Goal: Information Seeking & Learning: Learn about a topic

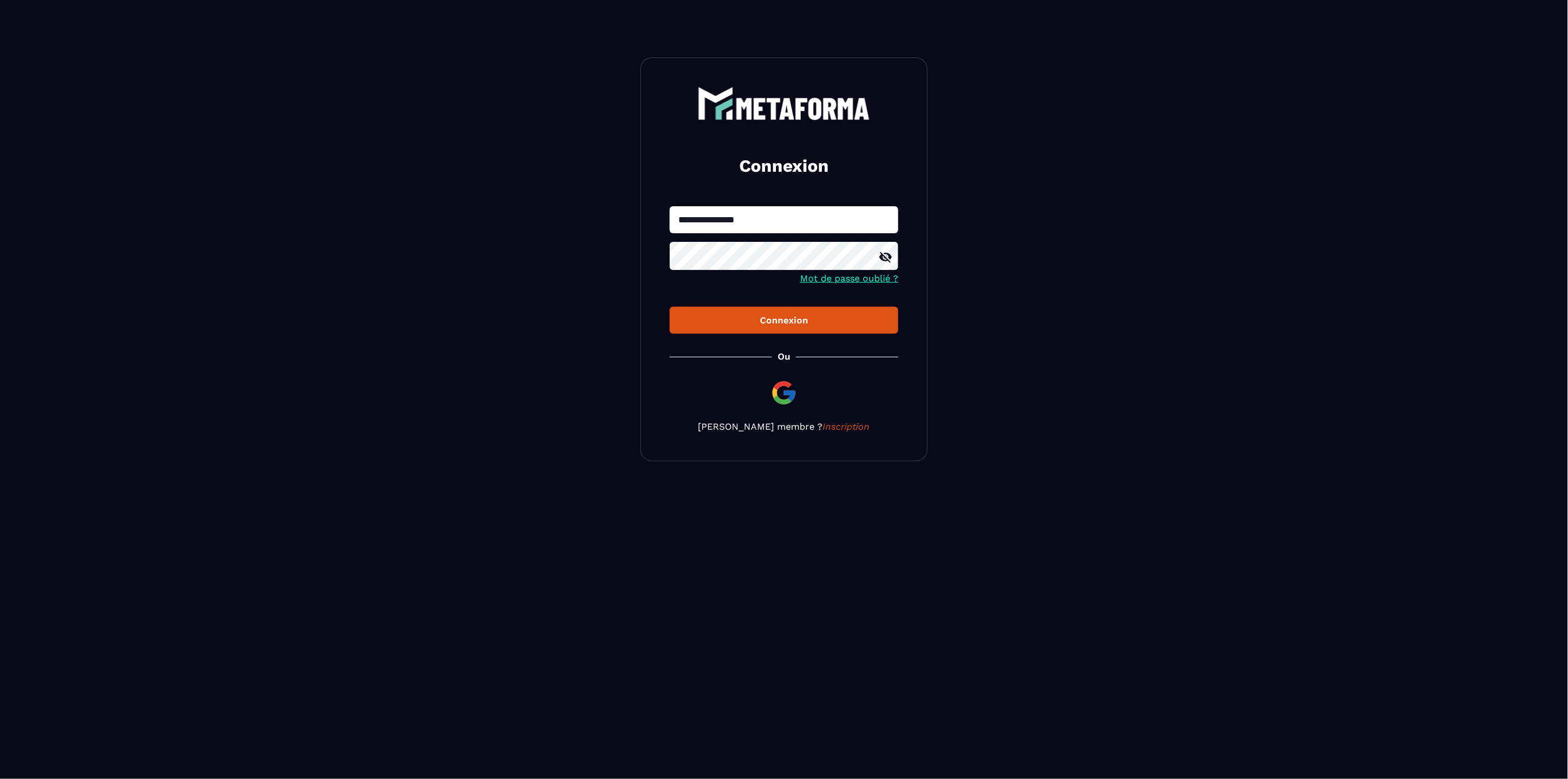
click at [754, 210] on input "**********" at bounding box center [784, 219] width 229 height 27
type input "**********"
click at [774, 301] on form "**********" at bounding box center [784, 269] width 229 height 127
click at [768, 312] on button "Connexion" at bounding box center [784, 320] width 229 height 27
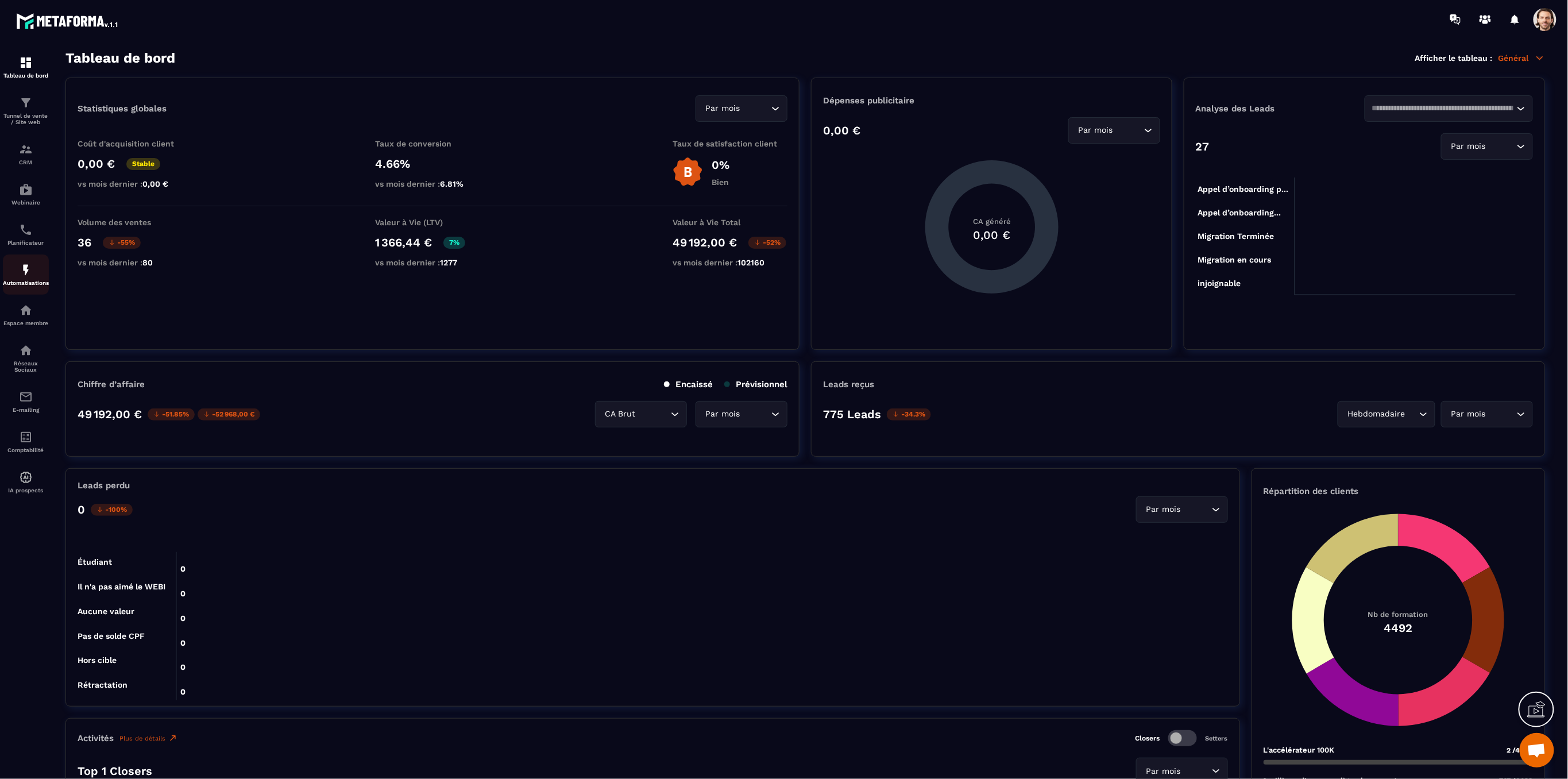
click at [22, 271] on img at bounding box center [26, 270] width 14 height 14
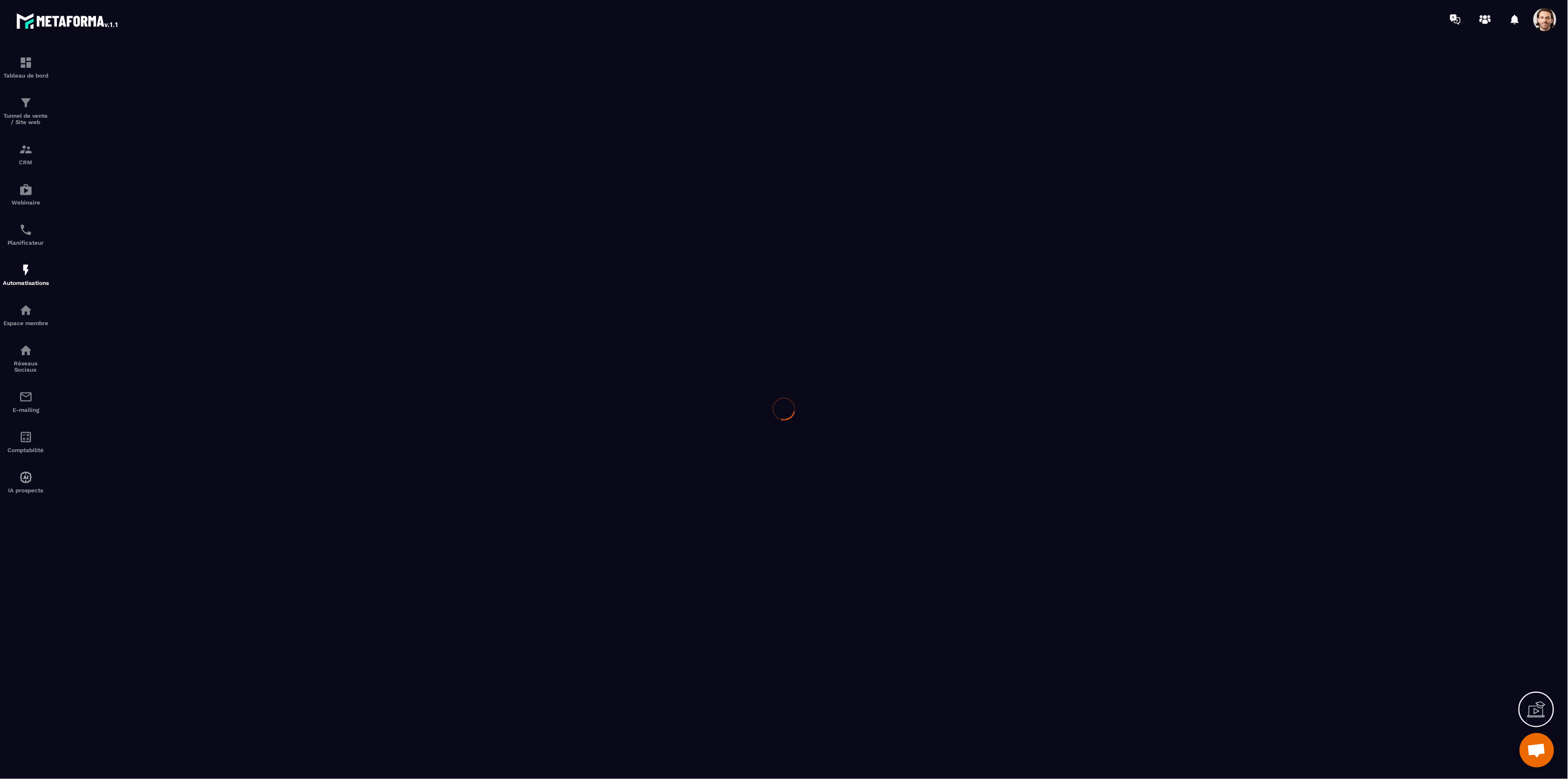
click at [22, 271] on div at bounding box center [784, 408] width 1568 height 740
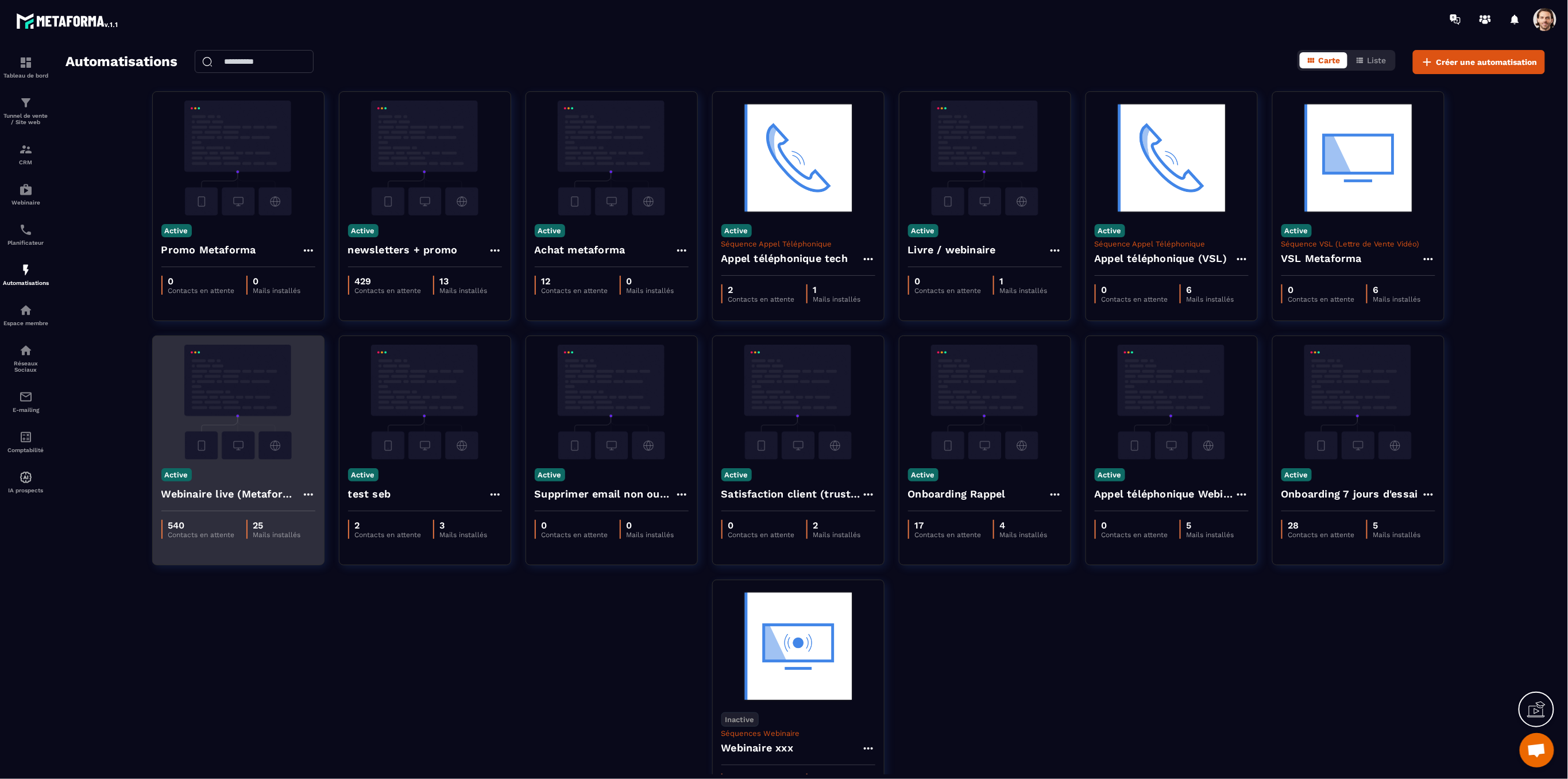
click at [225, 489] on h4 "Webinaire live (Metaforma)" at bounding box center [231, 493] width 140 height 16
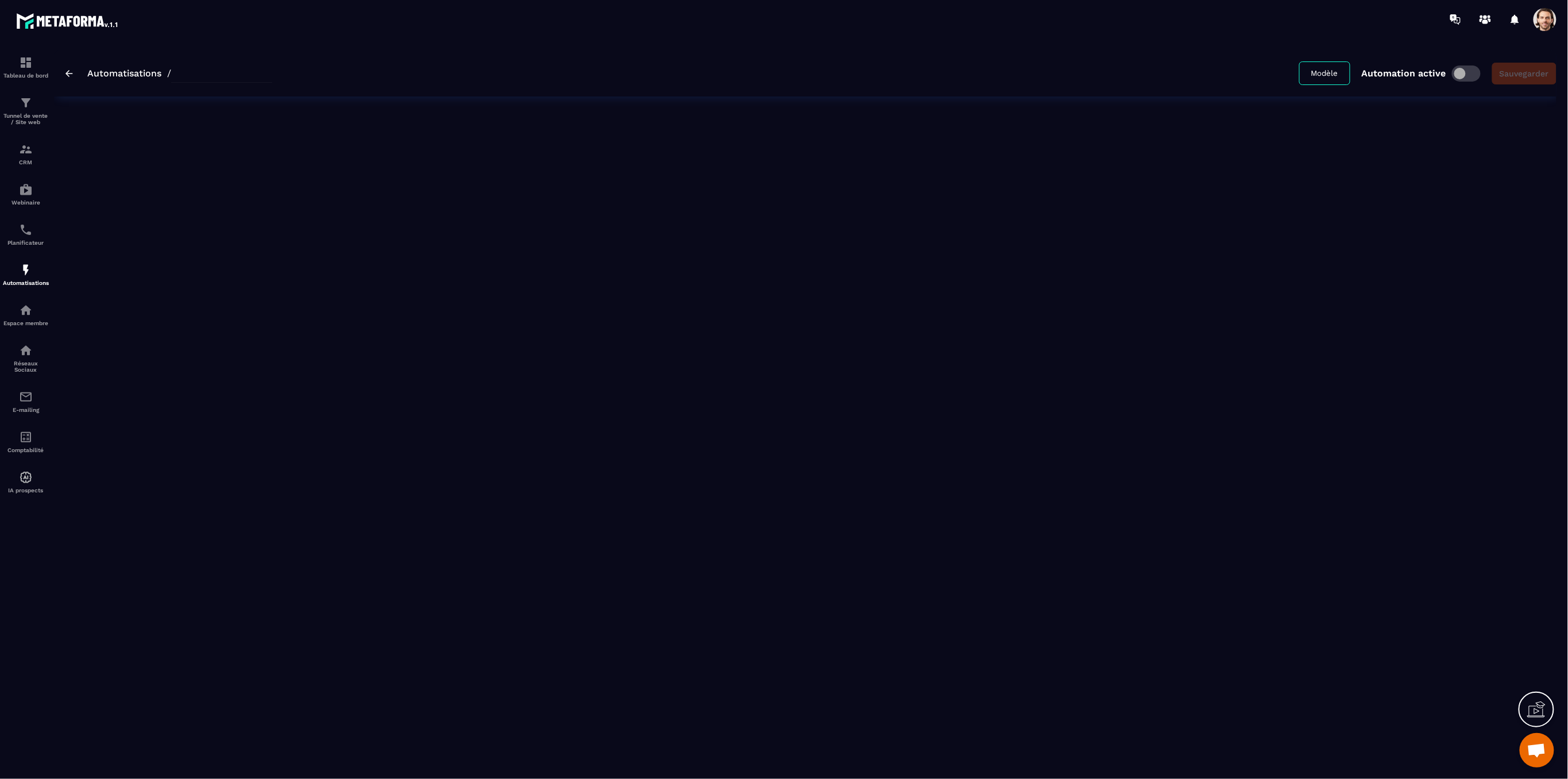
type input "**********"
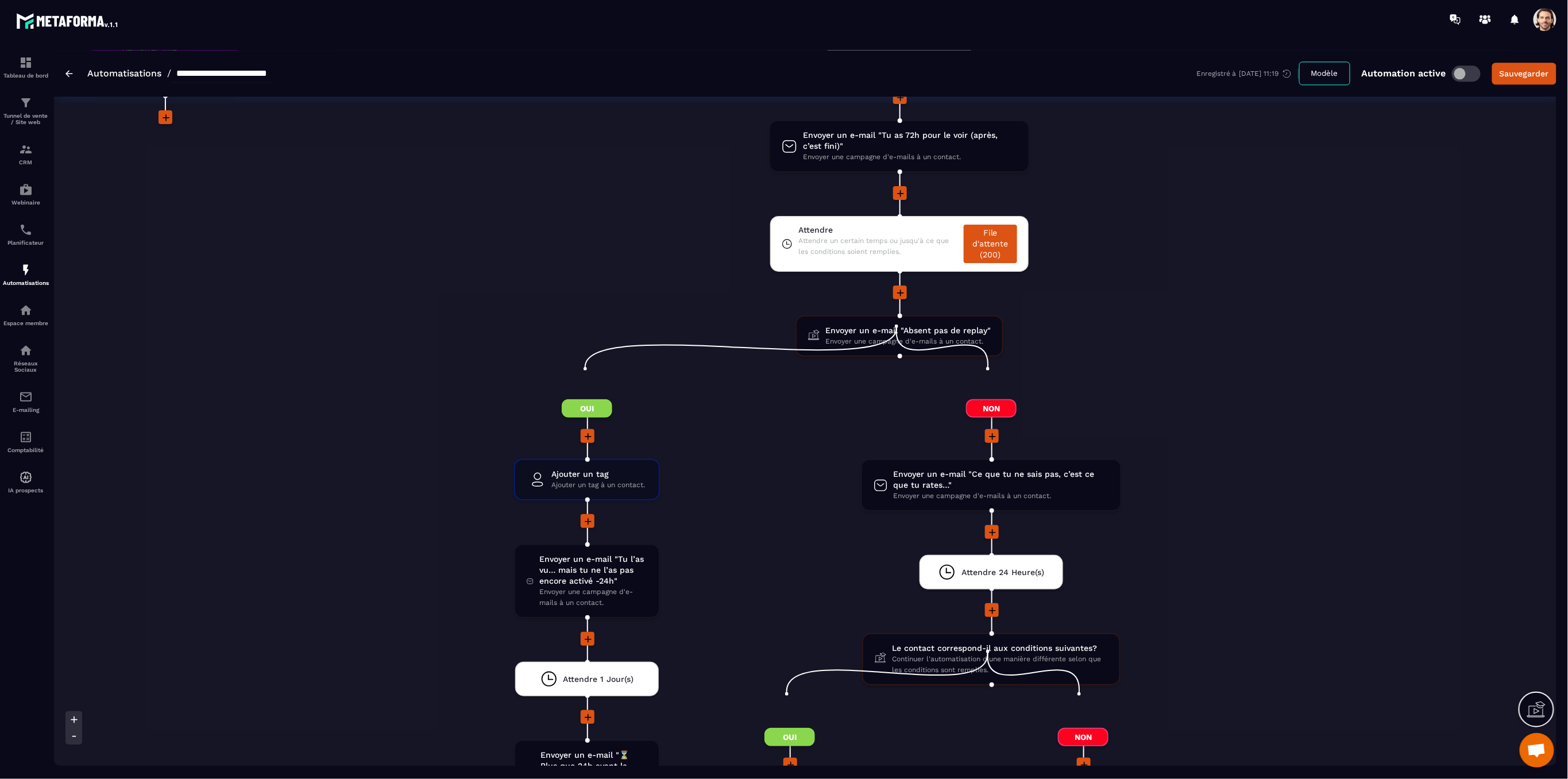
scroll to position [3521, 0]
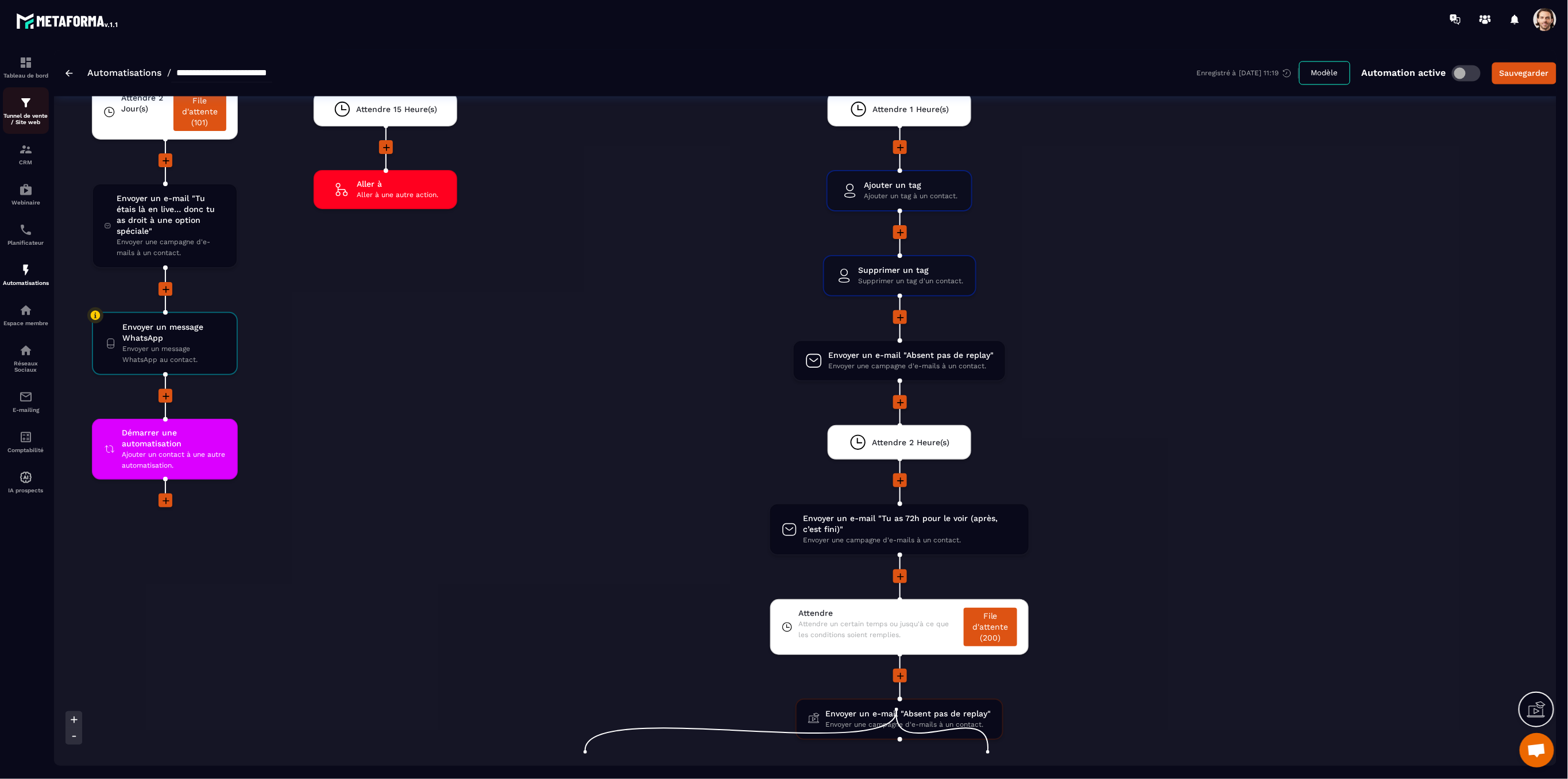
click at [23, 106] on img at bounding box center [26, 103] width 14 height 14
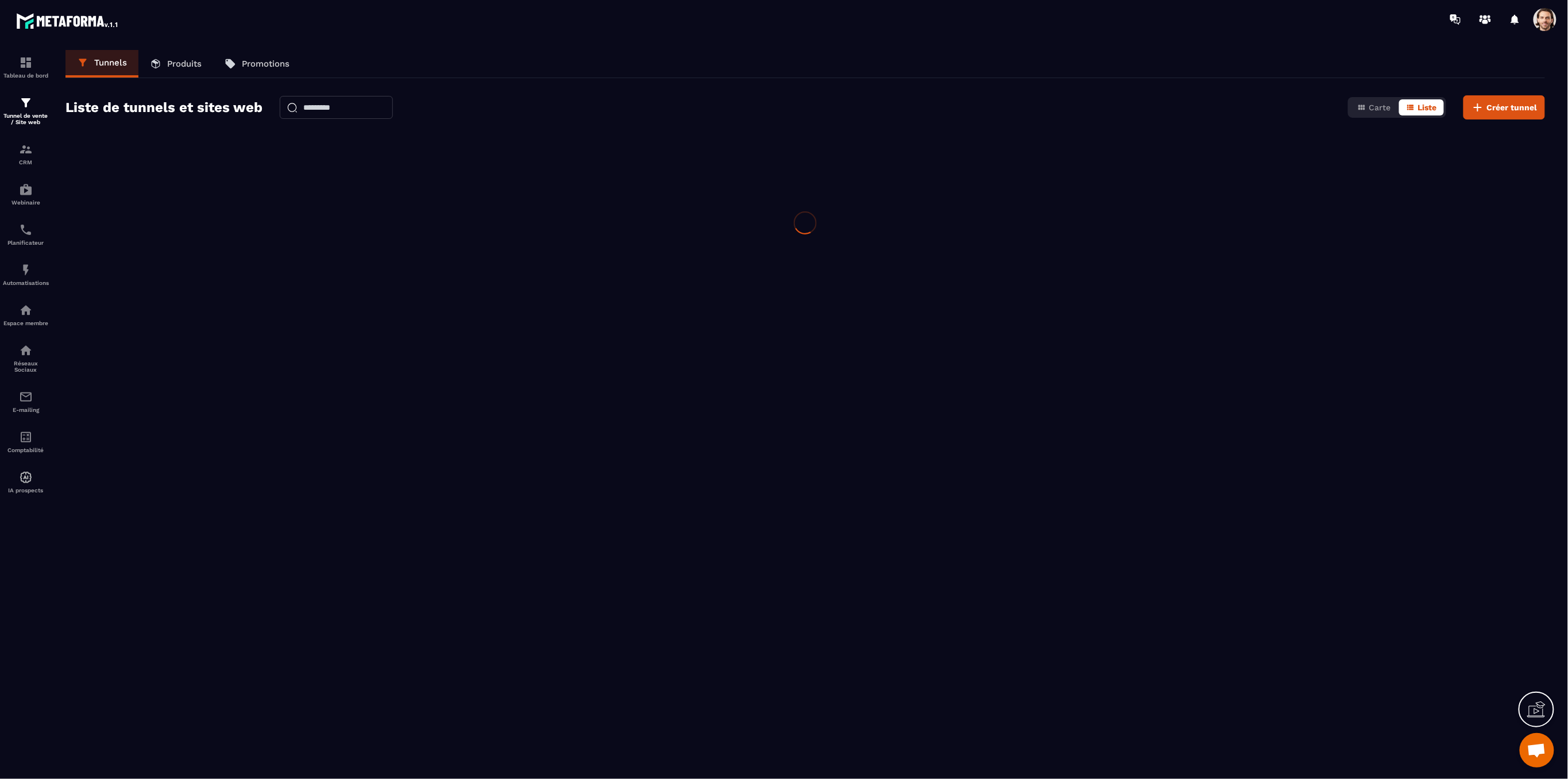
click at [169, 62] on p "Produits" at bounding box center [184, 63] width 35 height 10
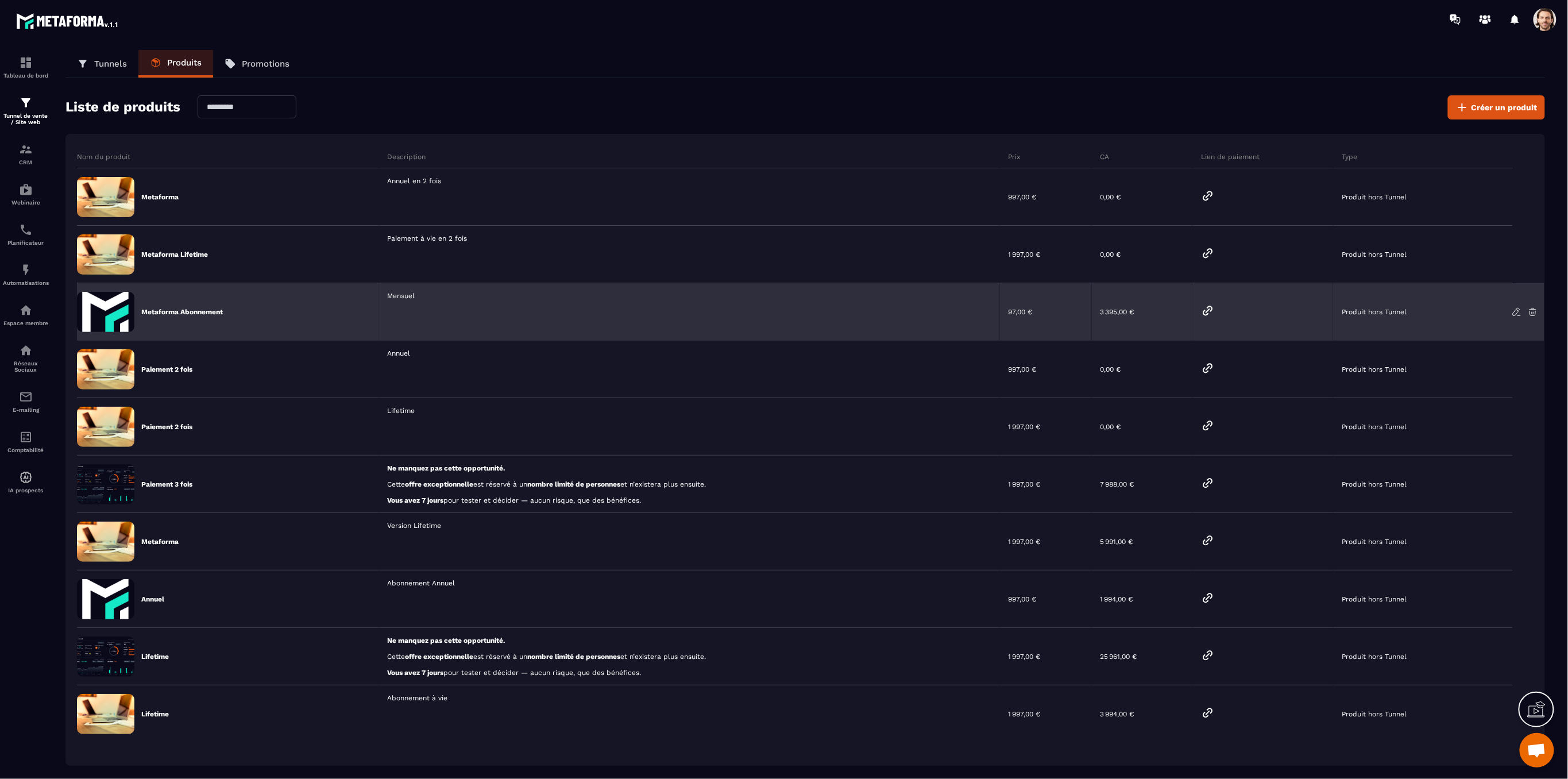
scroll to position [70, 0]
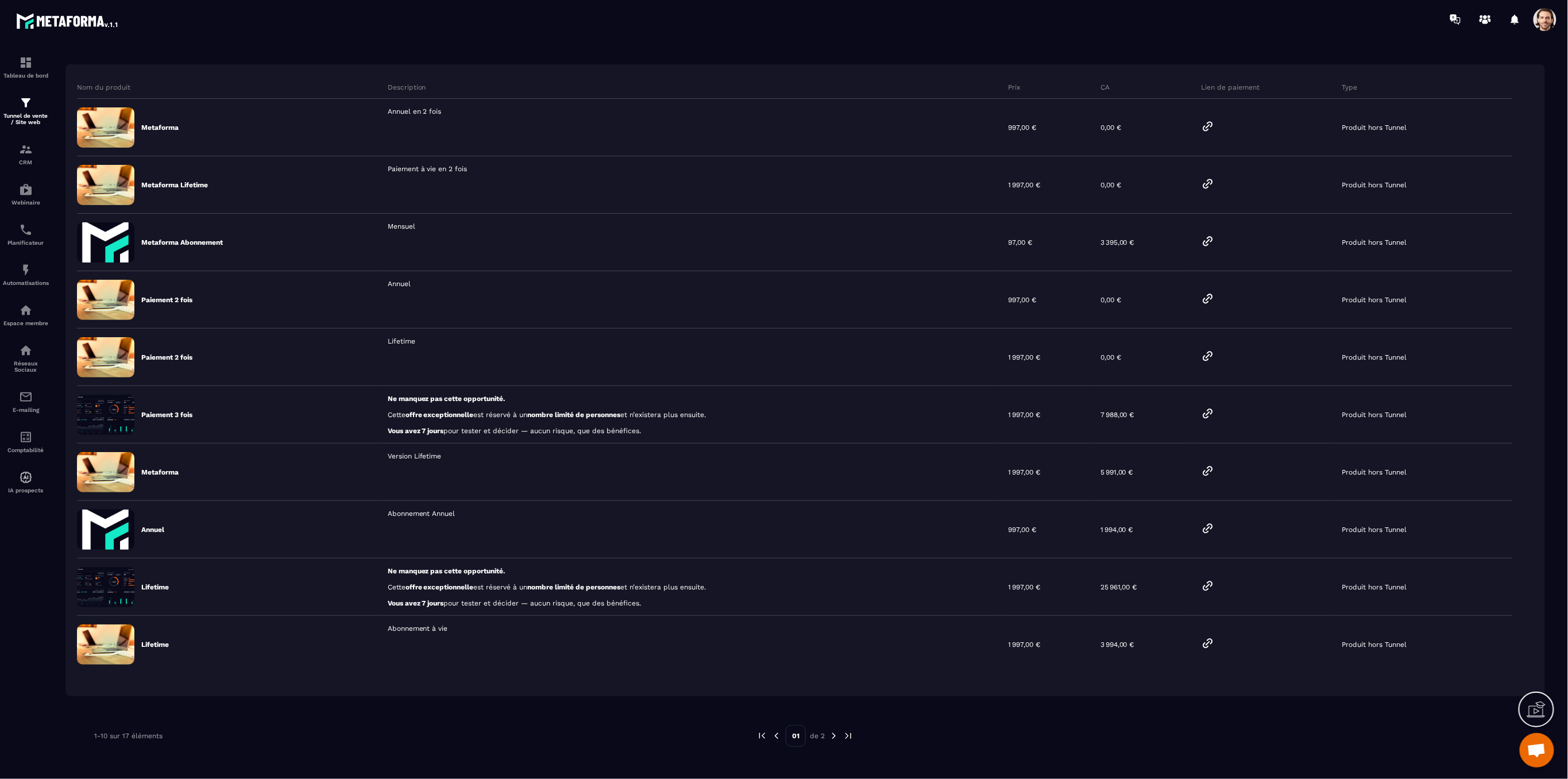
click at [835, 734] on img at bounding box center [833, 735] width 10 height 10
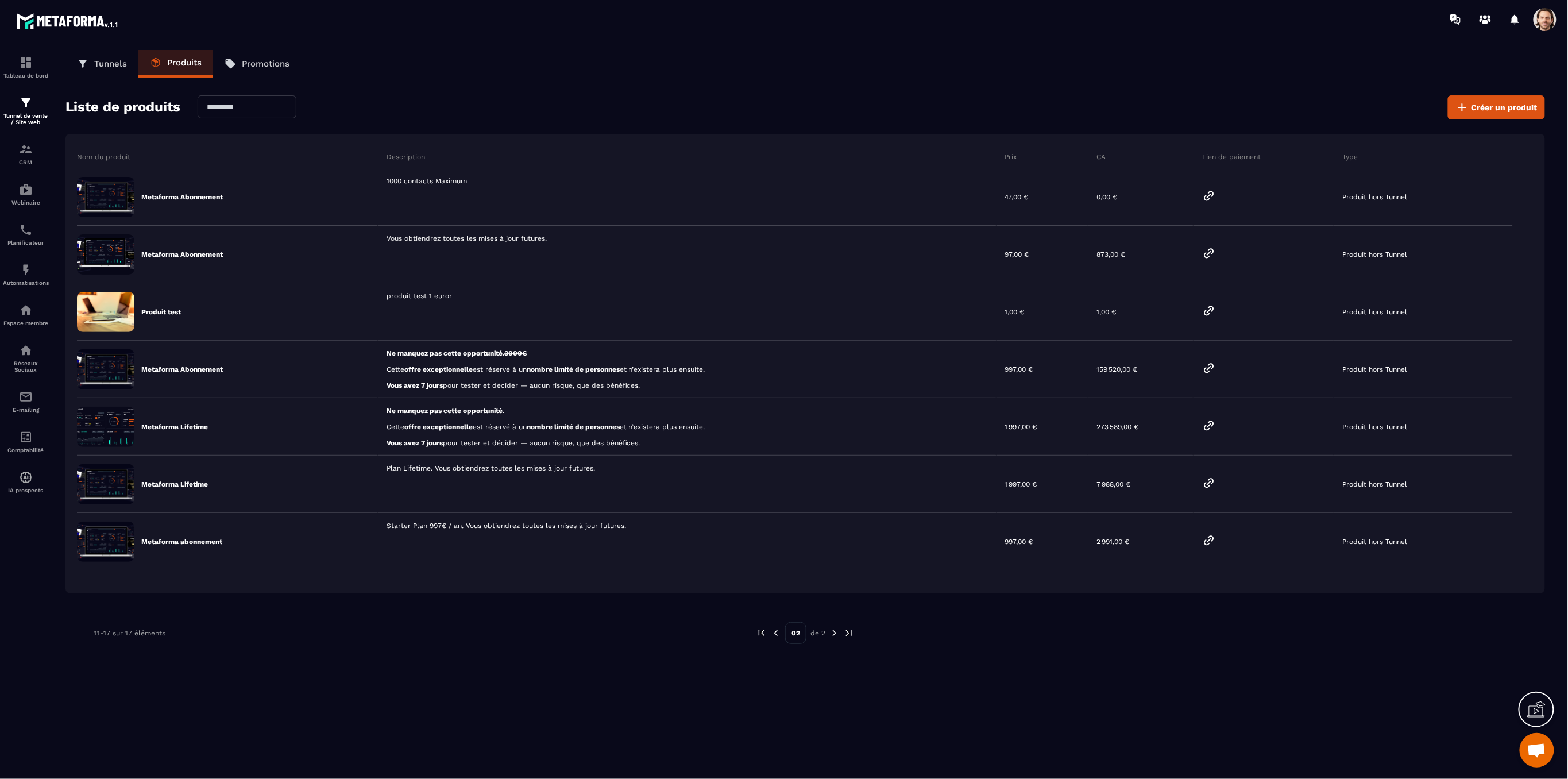
scroll to position [0, 0]
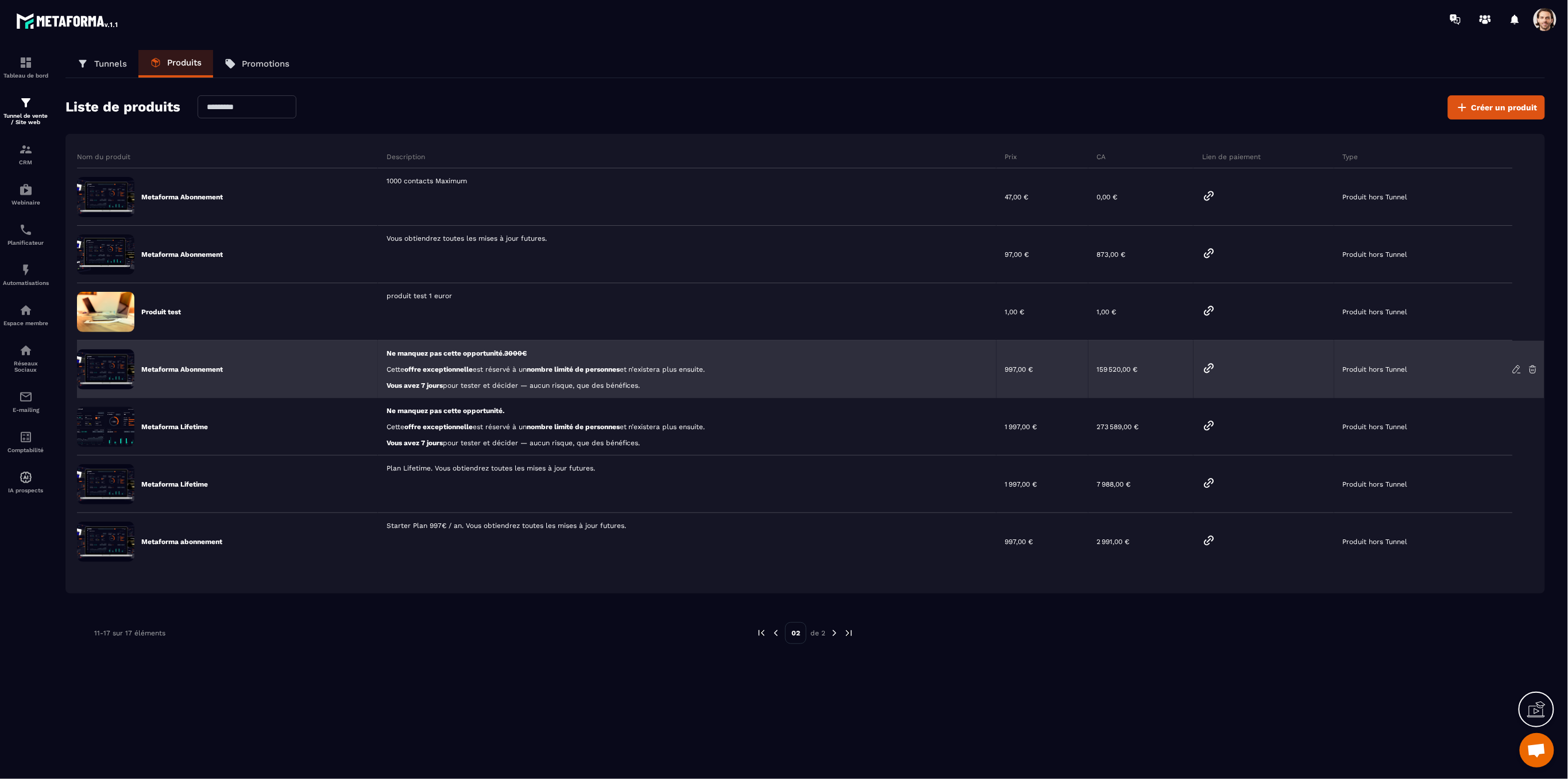
click at [225, 364] on div "Metaforma Abonnement" at bounding box center [227, 369] width 301 height 58
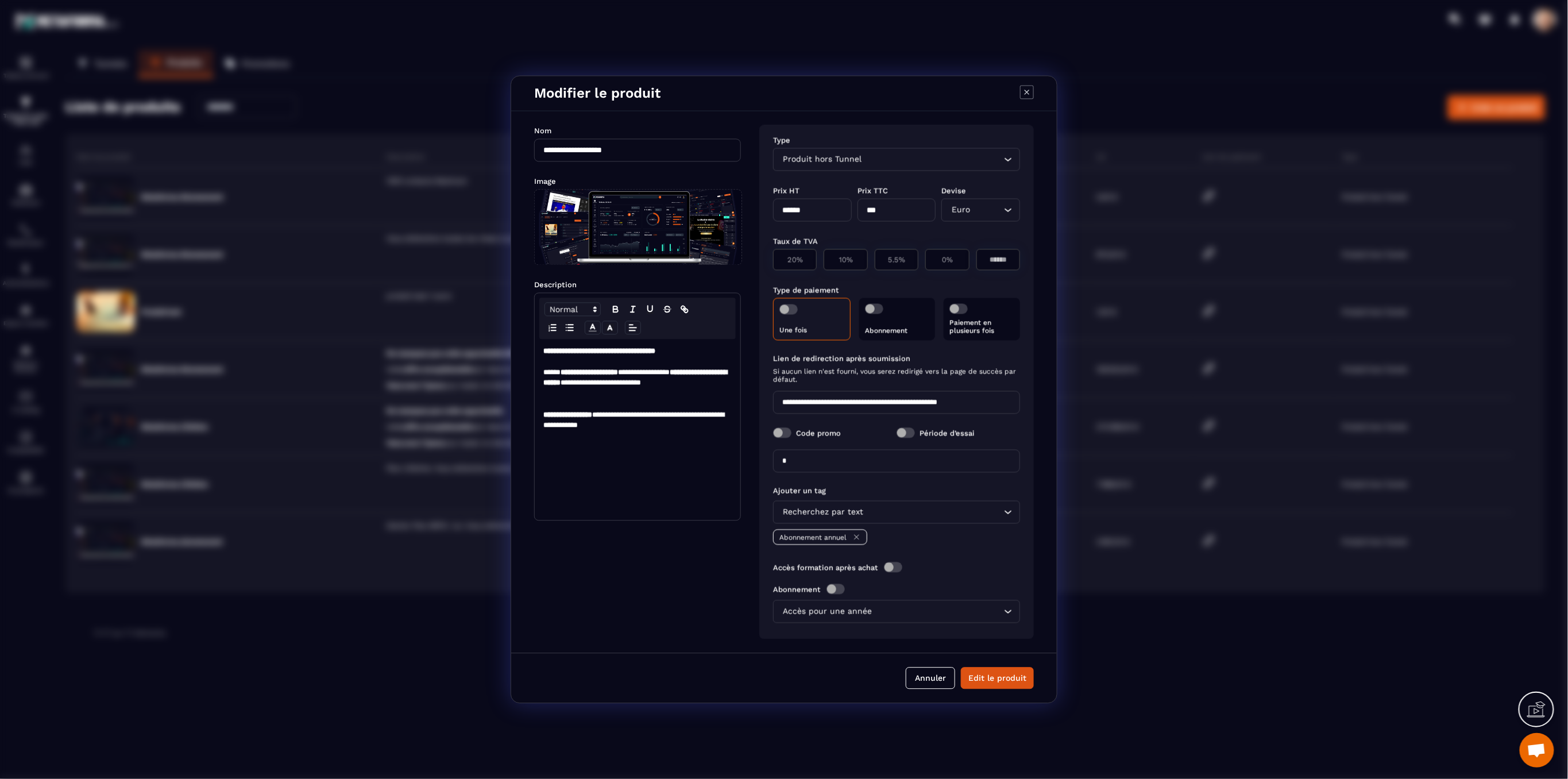
click at [1026, 90] on icon "Modal window" at bounding box center [1027, 93] width 14 height 14
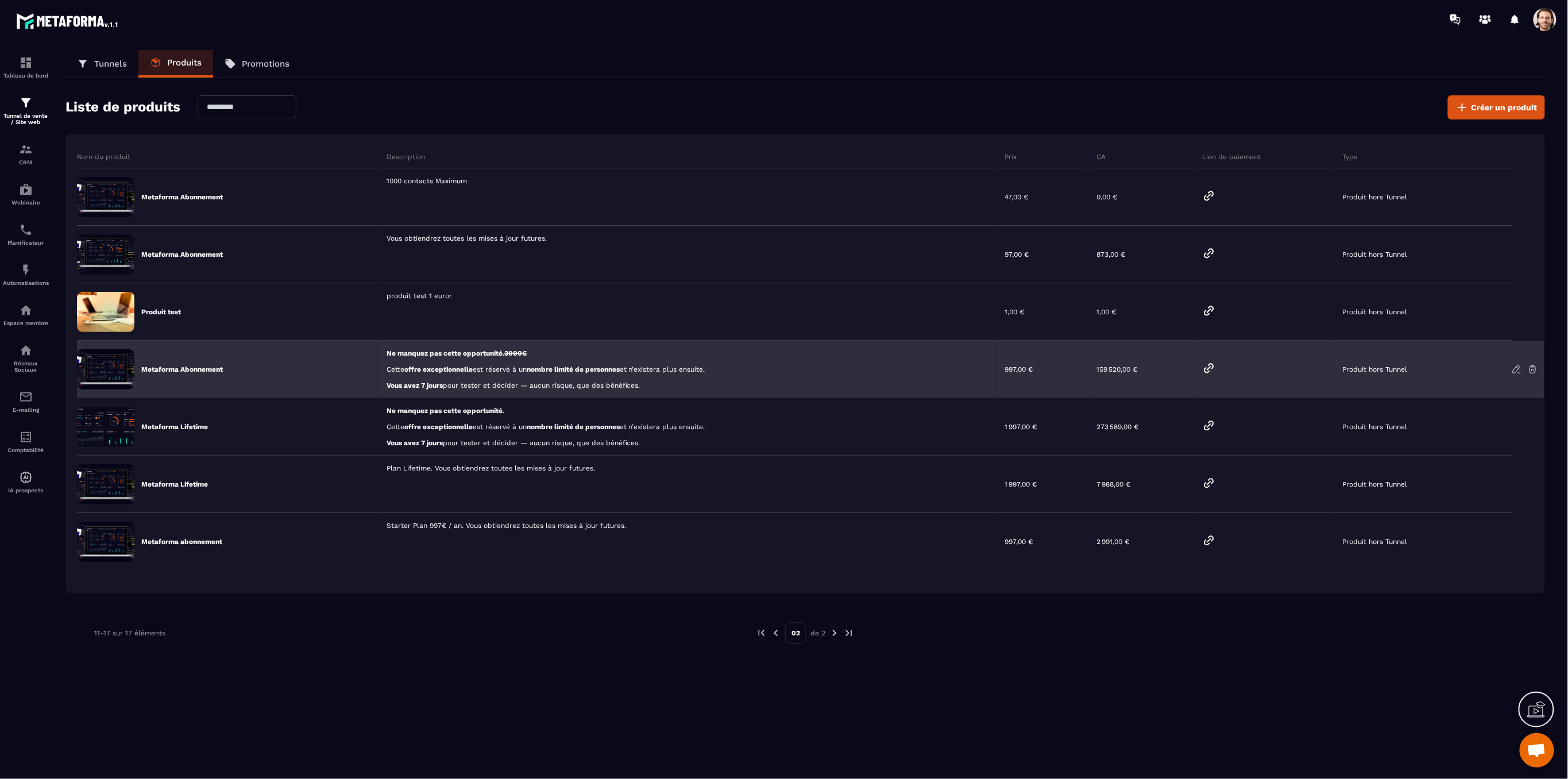
click at [202, 369] on p "Metaforma Abonnement" at bounding box center [182, 369] width 81 height 9
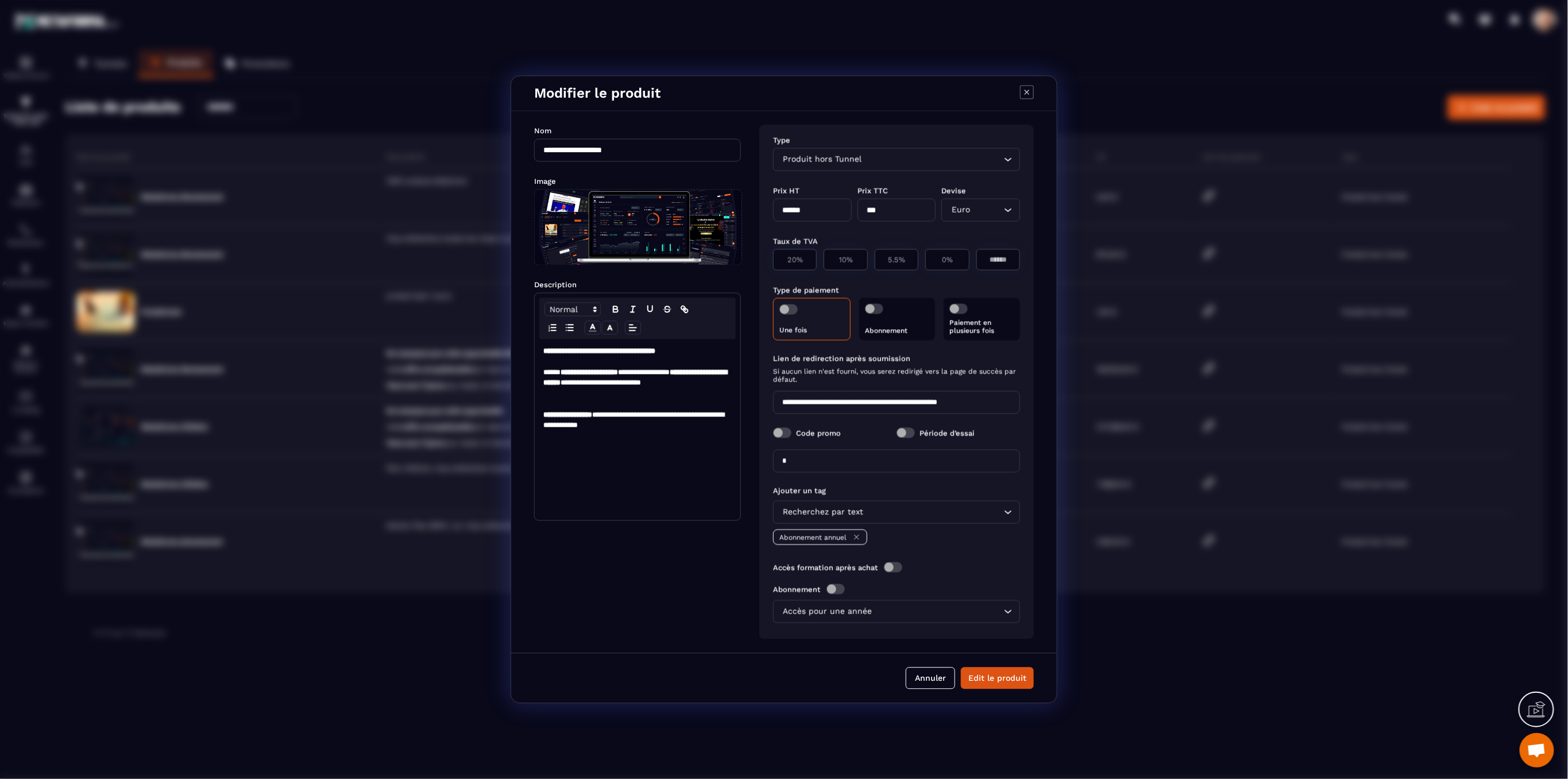
click at [1026, 90] on icon "Modal window" at bounding box center [1027, 92] width 5 height 5
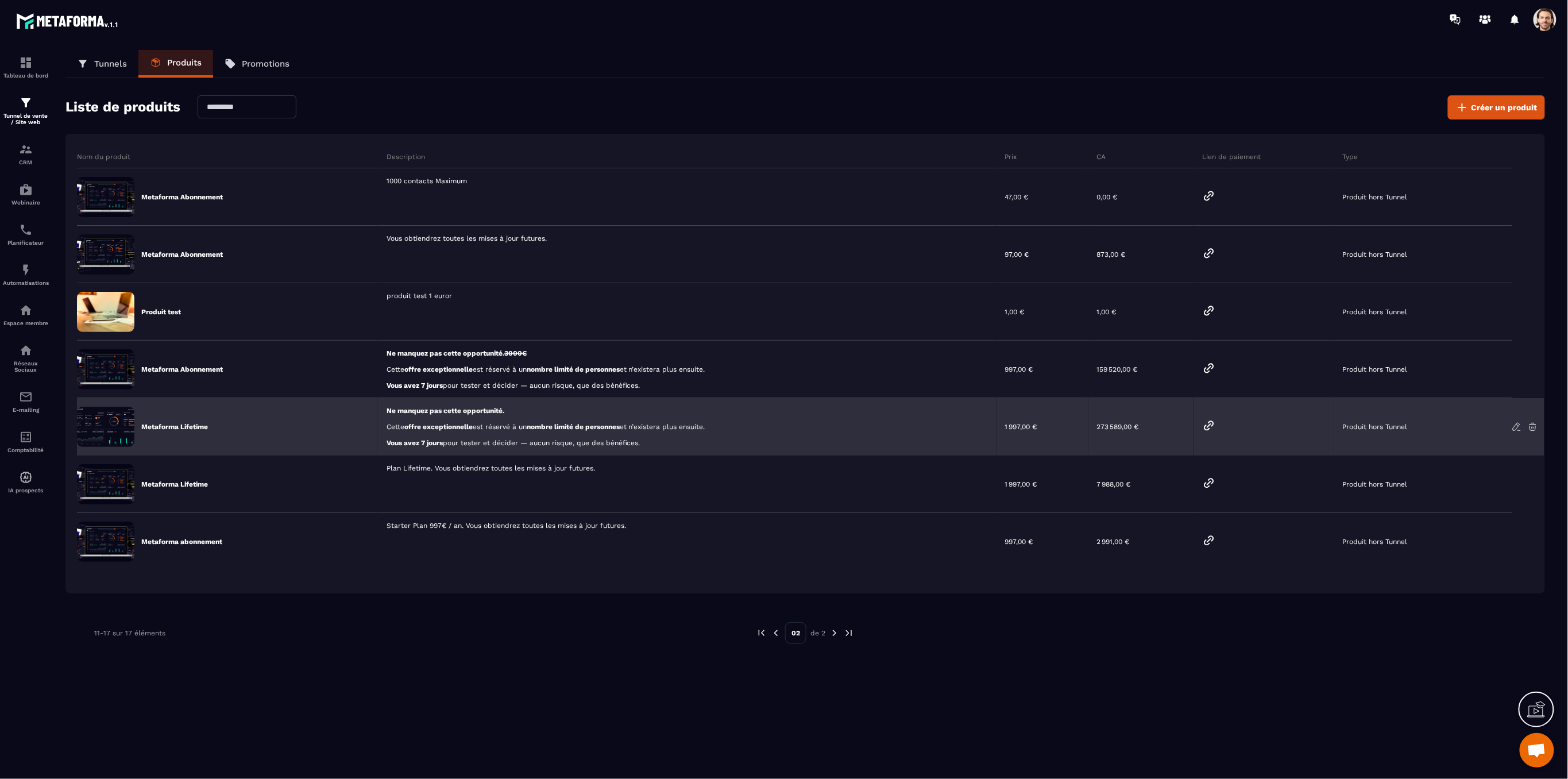
click at [150, 426] on p "Metaforma Lifetime" at bounding box center [175, 426] width 67 height 9
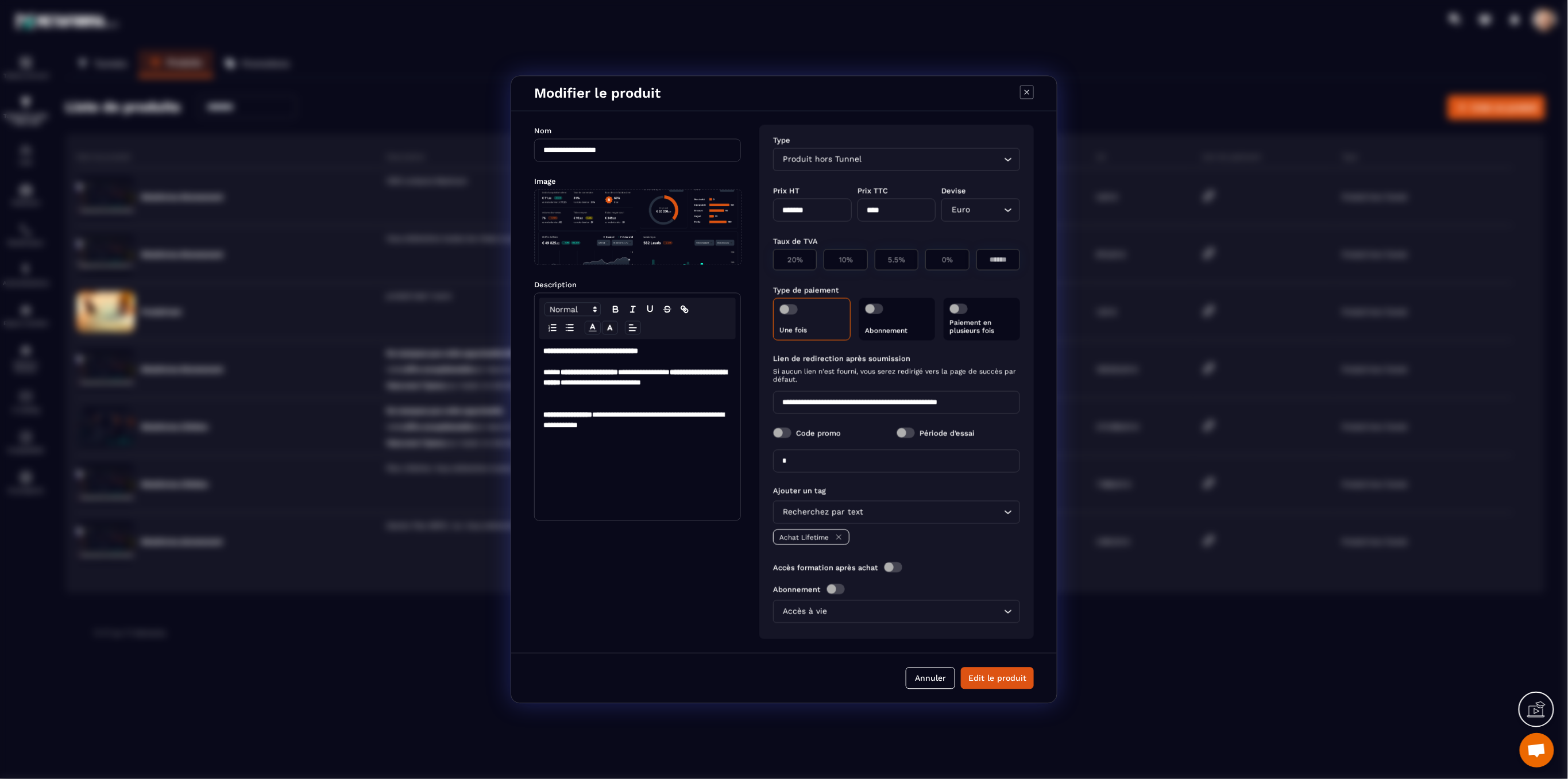
click at [1027, 94] on icon "Modal window" at bounding box center [1027, 93] width 14 height 14
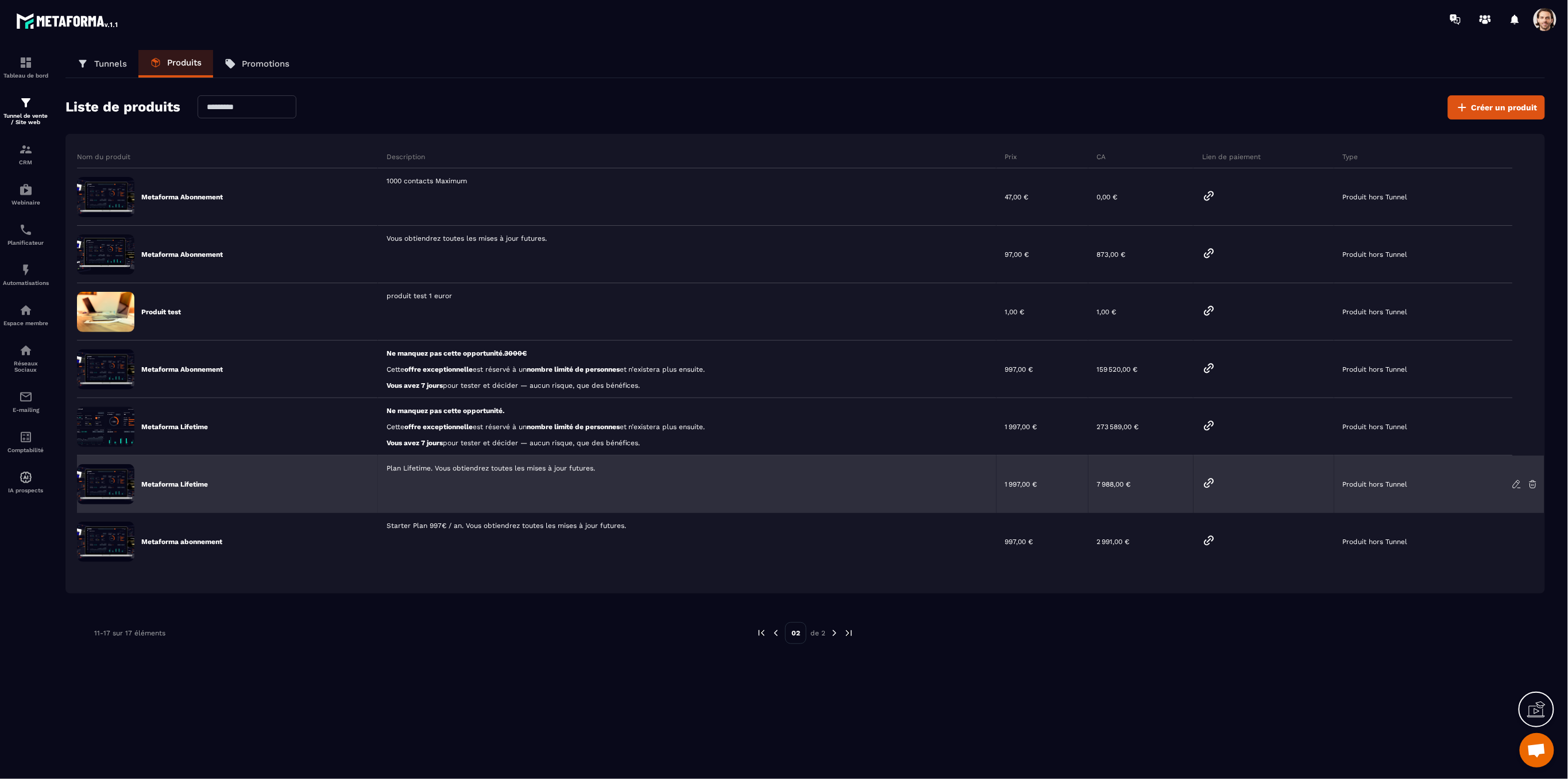
click at [175, 489] on div "Metaforma Lifetime" at bounding box center [227, 484] width 301 height 58
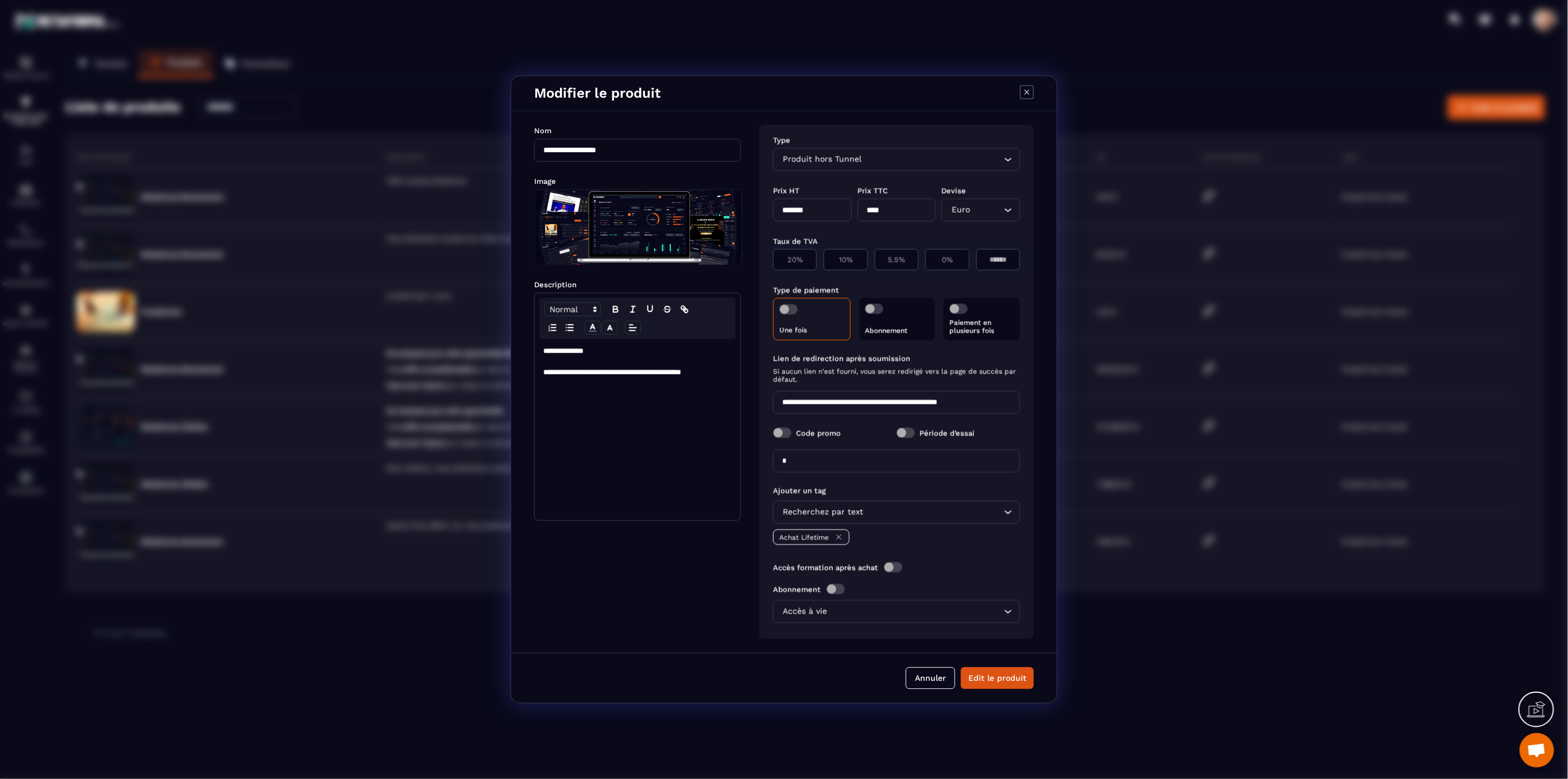
click at [1025, 88] on icon "Modal window" at bounding box center [1027, 93] width 14 height 14
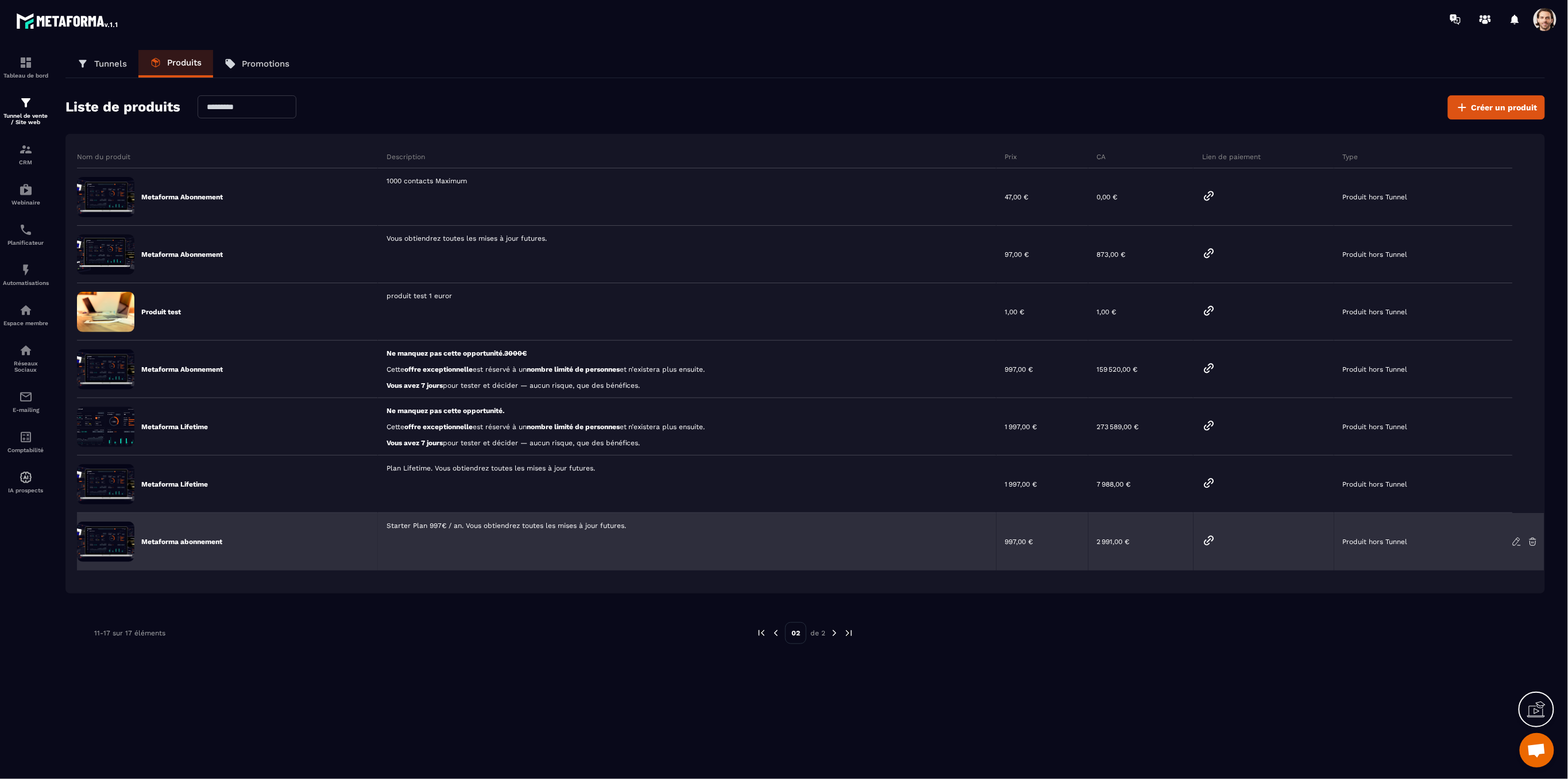
click at [212, 544] on p "Metaforma abonnement" at bounding box center [182, 541] width 81 height 9
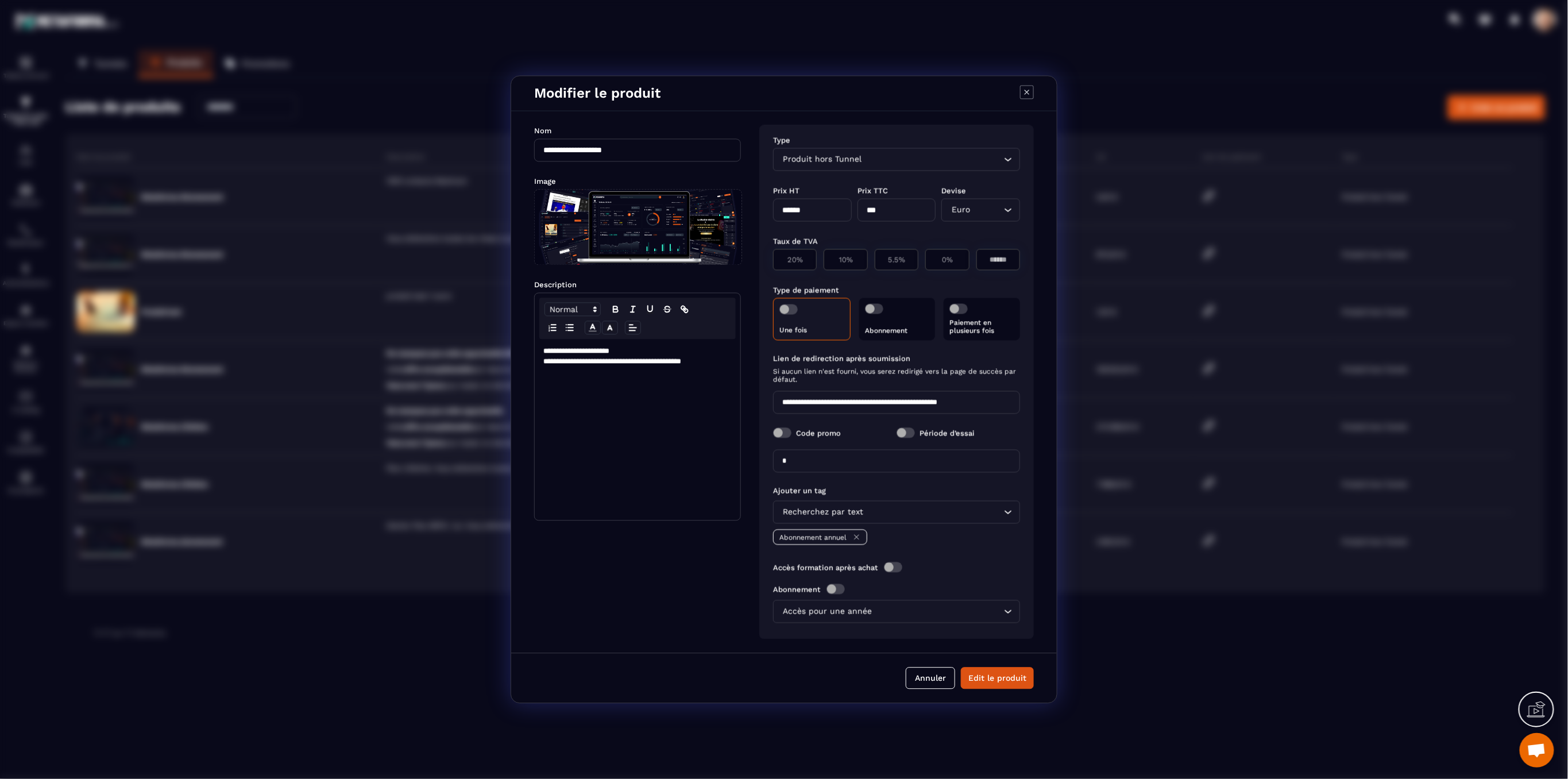
click at [1024, 88] on icon "Modal window" at bounding box center [1027, 93] width 14 height 14
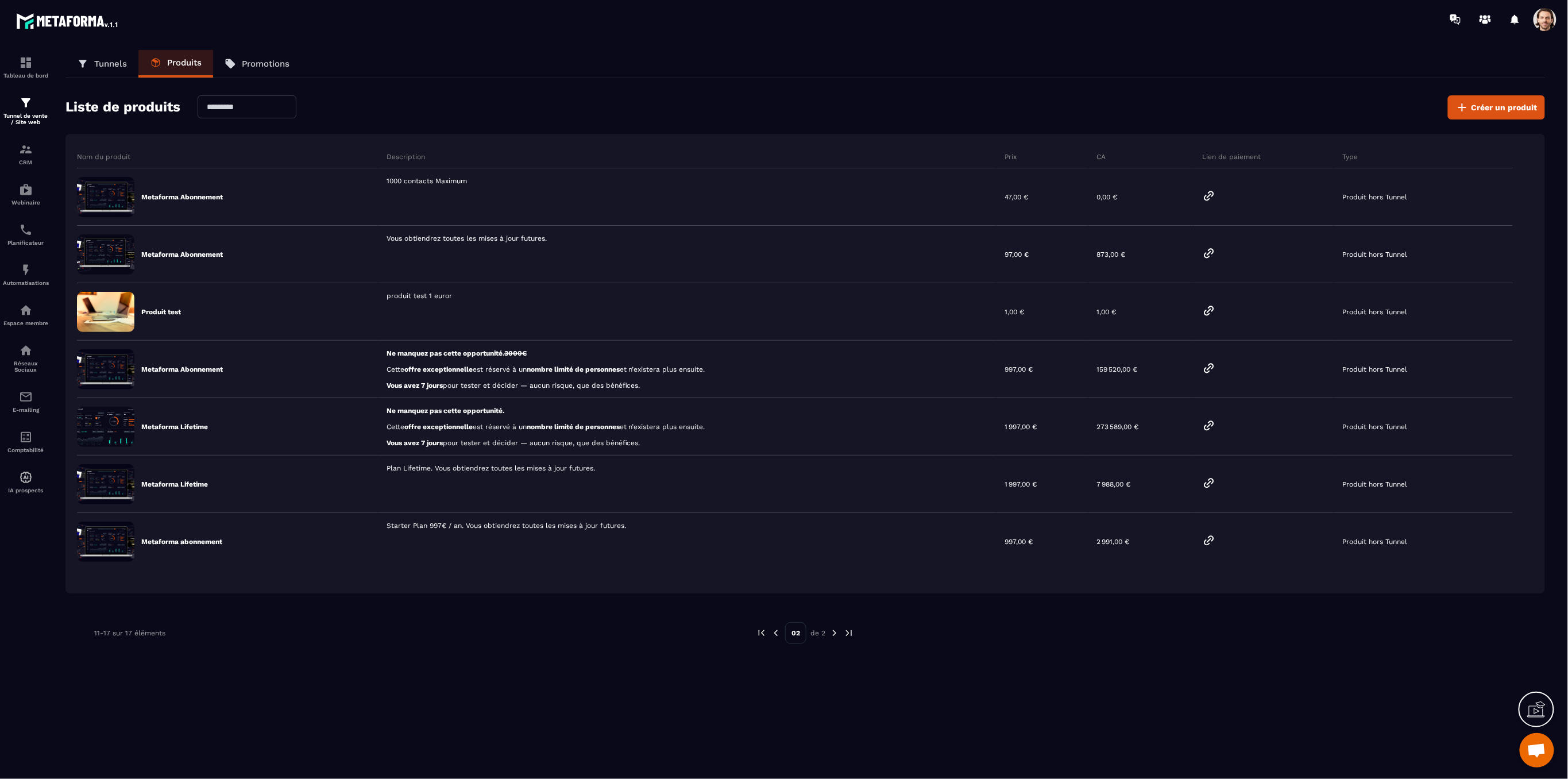
click at [763, 634] on img at bounding box center [761, 632] width 10 height 10
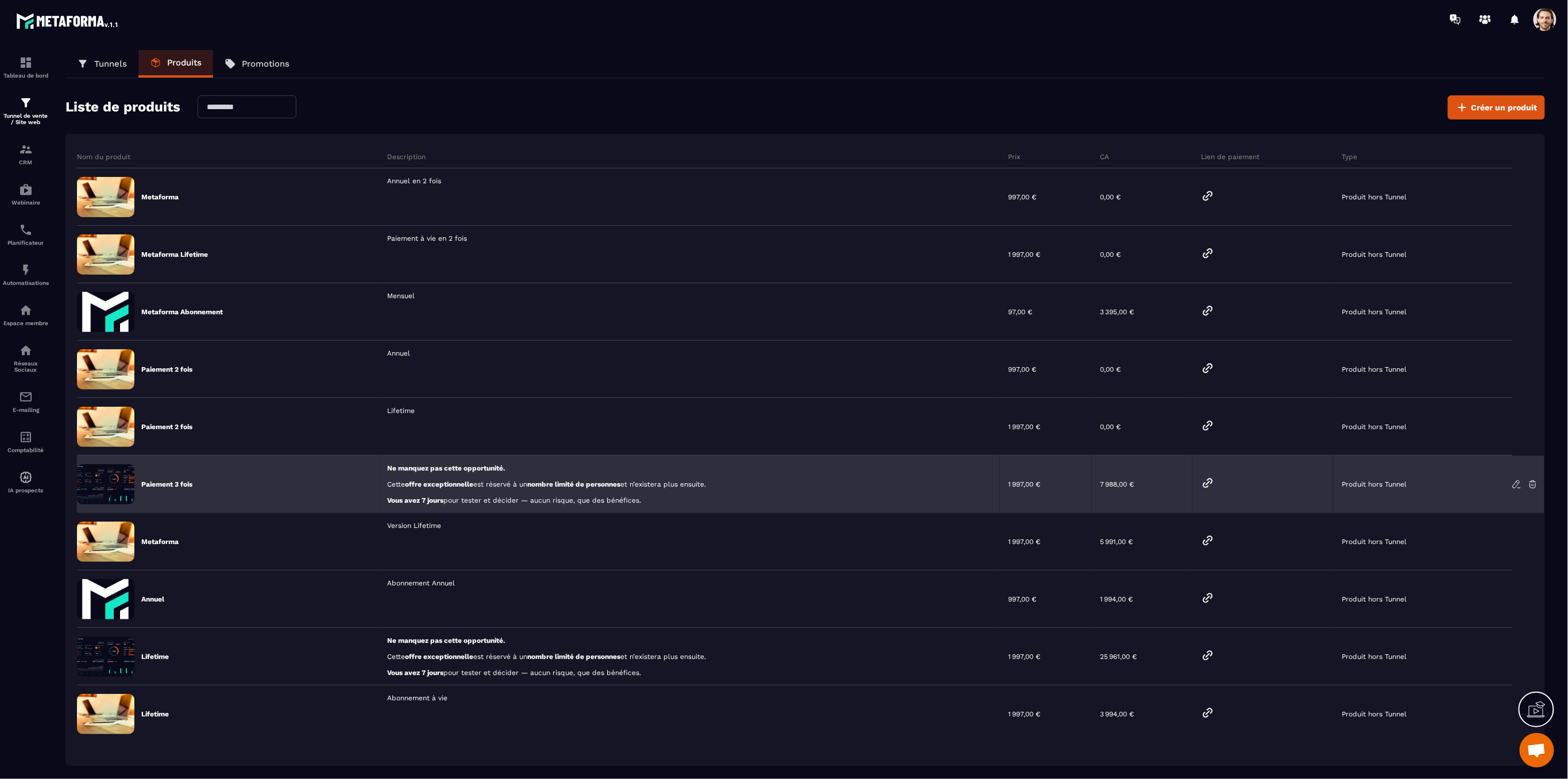
click at [357, 482] on div "Paiement 3 fois" at bounding box center [228, 484] width 302 height 58
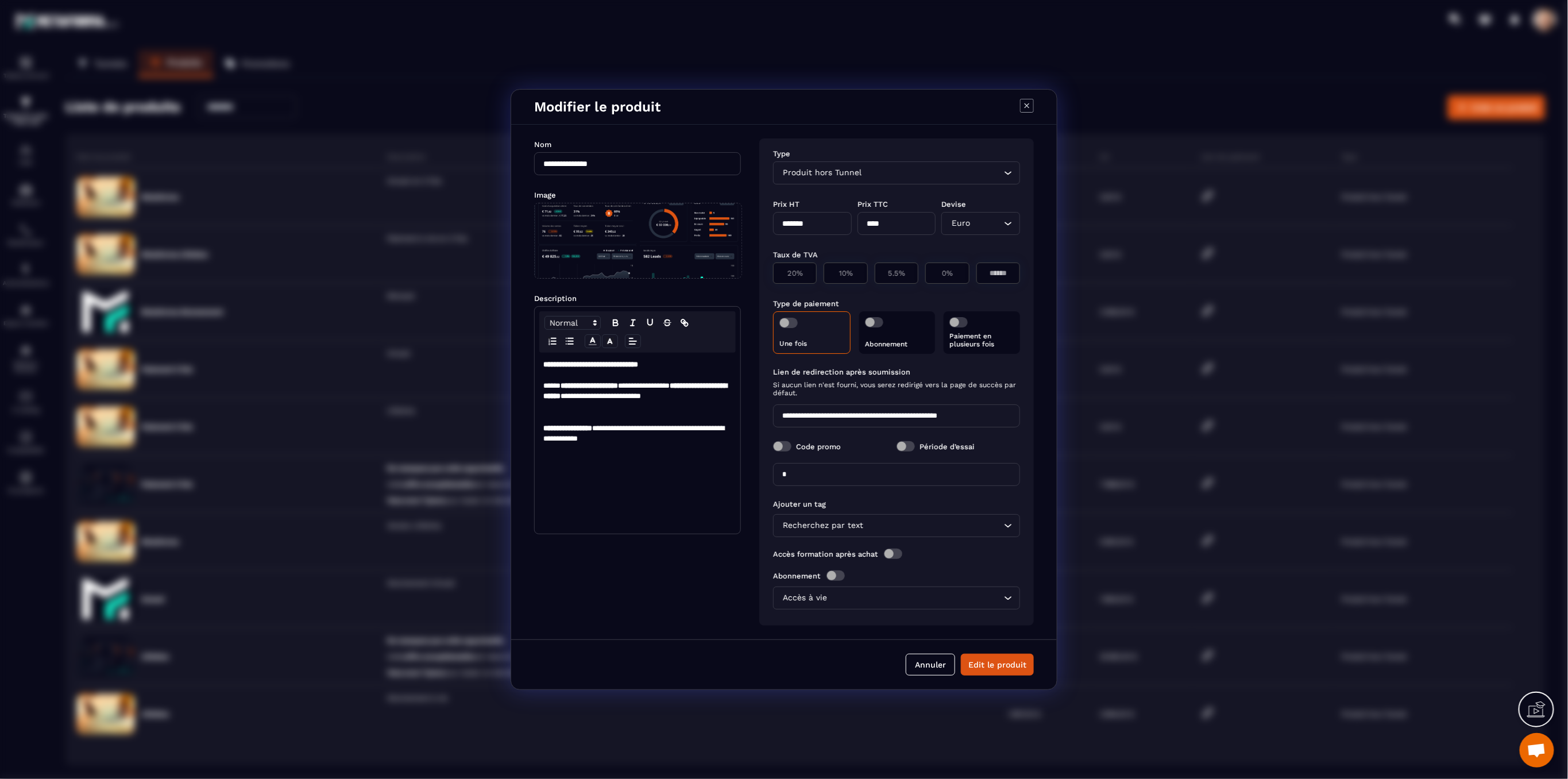
click at [1031, 106] on icon "Modal window" at bounding box center [1027, 106] width 14 height 14
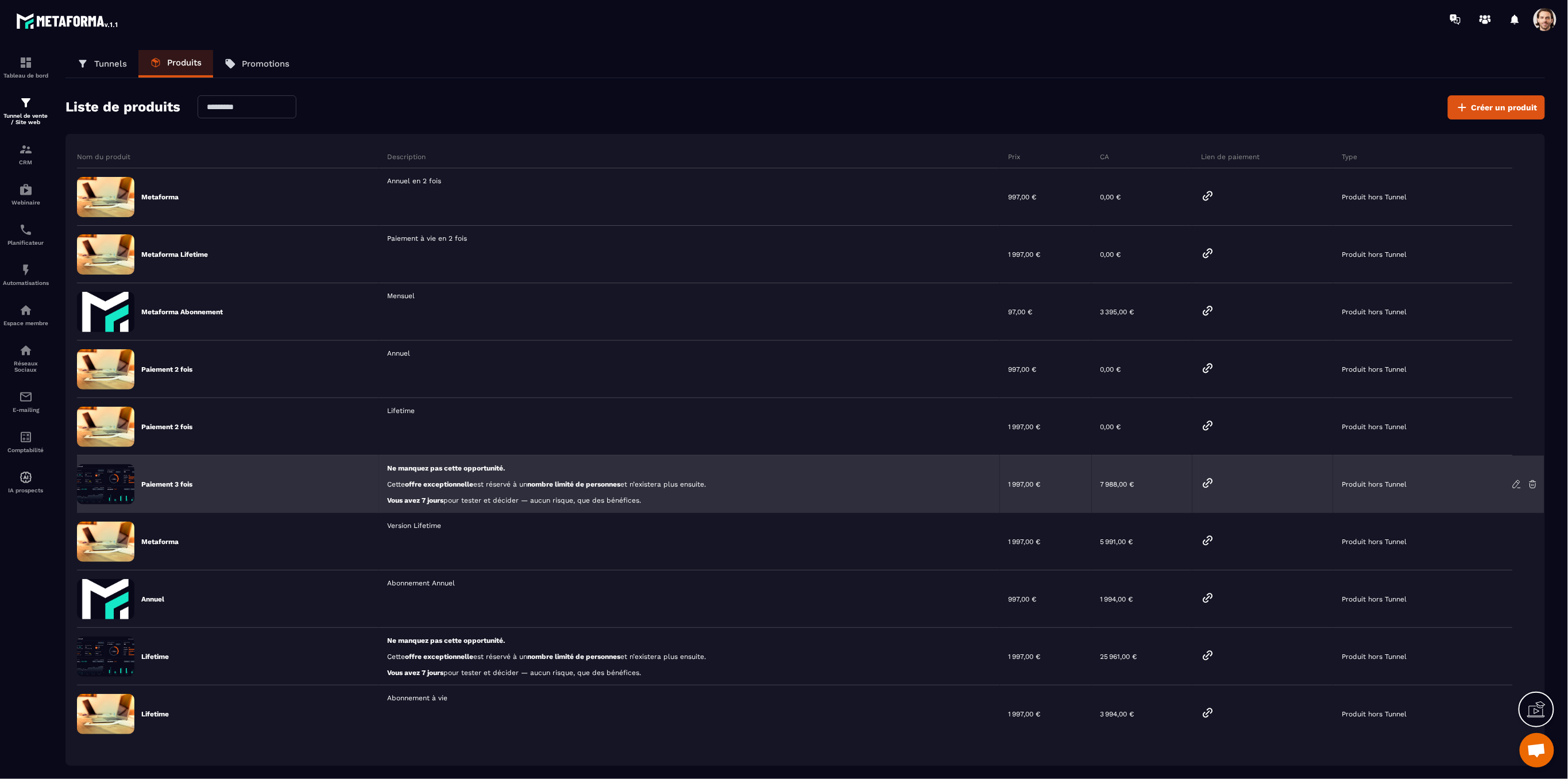
scroll to position [70, 0]
